Goal: Task Accomplishment & Management: Use online tool/utility

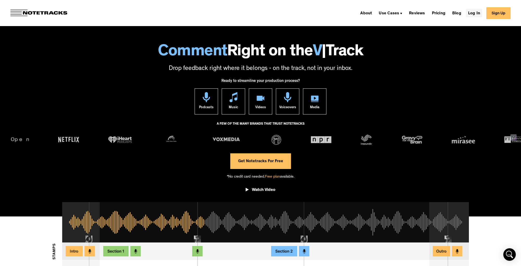
click at [476, 12] on link "Log In" at bounding box center [474, 13] width 16 height 8
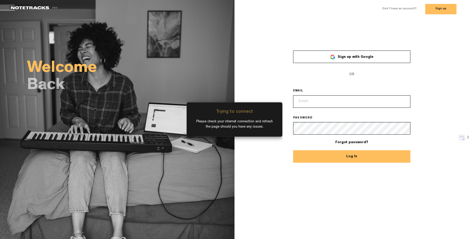
type input "flavianldelima@gmail.com"
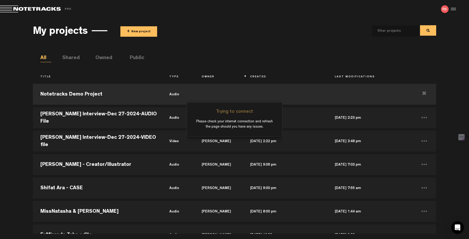
click at [455, 10] on div at bounding box center [453, 9] width 8 height 8
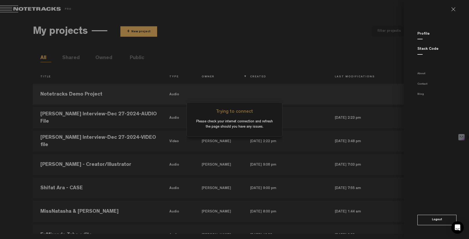
click at [441, 218] on button "Logout" at bounding box center [436, 220] width 39 height 10
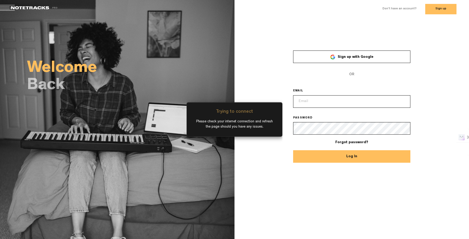
type input "flavianldelima@gmail.com"
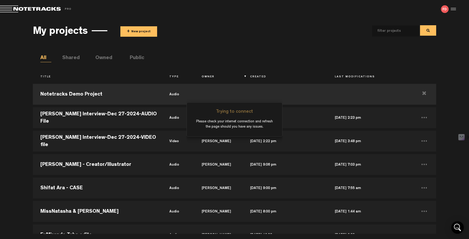
click at [453, 9] on div at bounding box center [453, 9] width 8 height 8
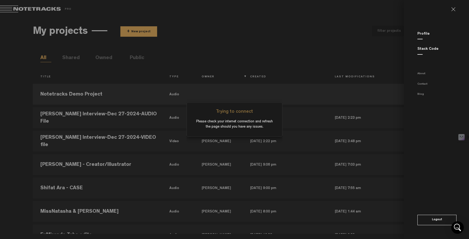
click at [423, 34] on link "Profile" at bounding box center [423, 34] width 12 height 4
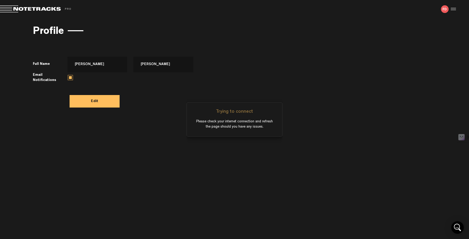
click at [89, 103] on button "Edit" at bounding box center [95, 101] width 50 height 13
click at [174, 102] on button "Cancel" at bounding box center [178, 101] width 25 height 13
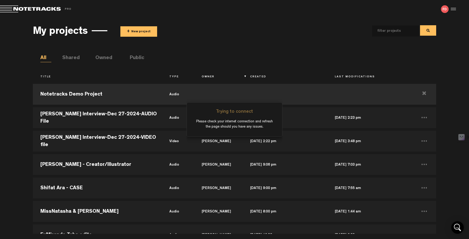
click at [222, 66] on div "Trying to connect Please check your internet connection and refresh the page sh…" at bounding box center [235, 119] width 96 height 239
click at [451, 11] on div at bounding box center [453, 9] width 8 height 8
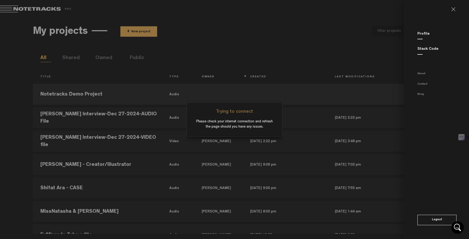
click at [425, 34] on link "Profile" at bounding box center [423, 34] width 12 height 4
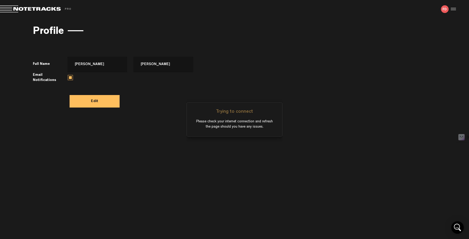
click at [450, 10] on div at bounding box center [453, 9] width 8 height 8
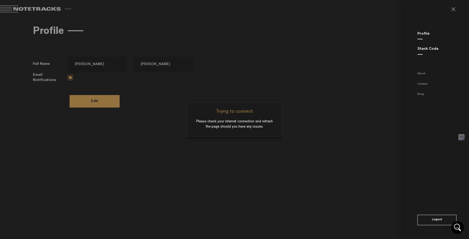
click at [453, 9] on link at bounding box center [455, 9] width 8 height 4
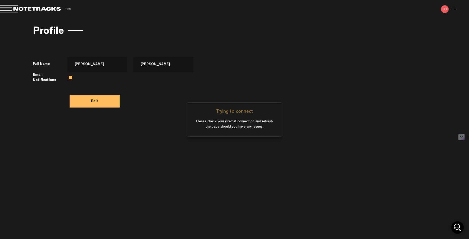
click at [12, 9] on span at bounding box center [36, 8] width 73 height 7
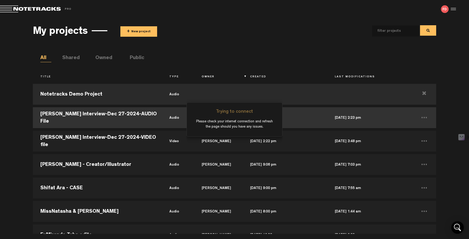
click at [77, 111] on td "Waleed Abdulhamid Interview-Dec 27-2024-AUDIO File" at bounding box center [97, 117] width 129 height 23
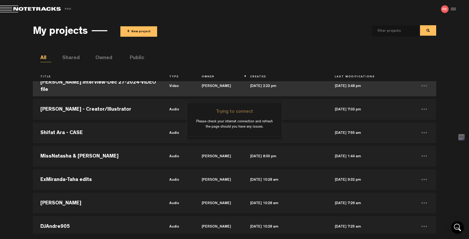
scroll to position [62, 0]
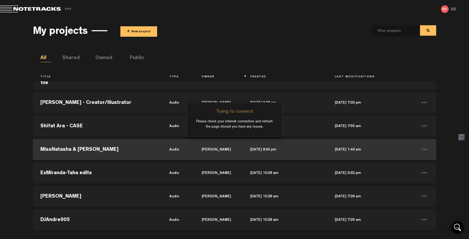
click at [85, 149] on td "MissNatasha & Karen Clarke" at bounding box center [97, 149] width 129 height 23
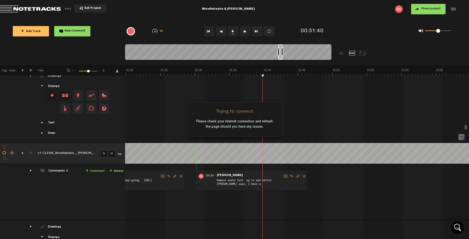
scroll to position [30, 0]
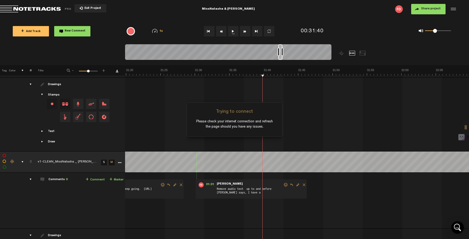
drag, startPoint x: 440, startPoint y: 30, endPoint x: 435, endPoint y: 30, distance: 4.4
click at [435, 30] on span at bounding box center [435, 31] width 4 height 4
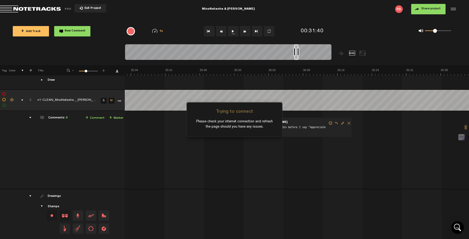
scroll to position [0, 0]
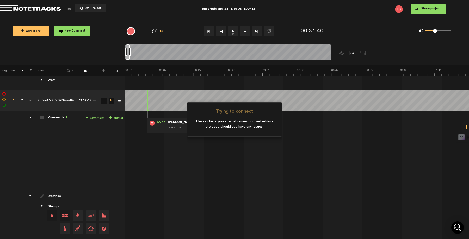
click at [85, 70] on span at bounding box center [85, 71] width 3 height 3
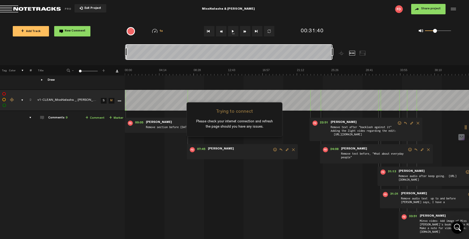
drag, startPoint x: 85, startPoint y: 71, endPoint x: 79, endPoint y: 70, distance: 5.8
click at [79, 70] on span at bounding box center [80, 71] width 3 height 3
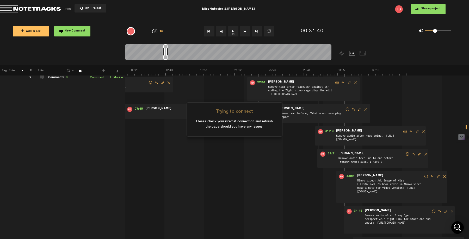
scroll to position [132, 4]
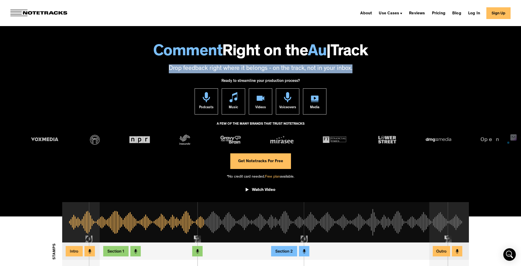
drag, startPoint x: 168, startPoint y: 70, endPoint x: 357, endPoint y: 70, distance: 189.4
click at [357, 70] on p "Drop feedback right where it belongs - on the track, not in your inbox." at bounding box center [260, 68] width 511 height 9
